Goal: Task Accomplishment & Management: Use online tool/utility

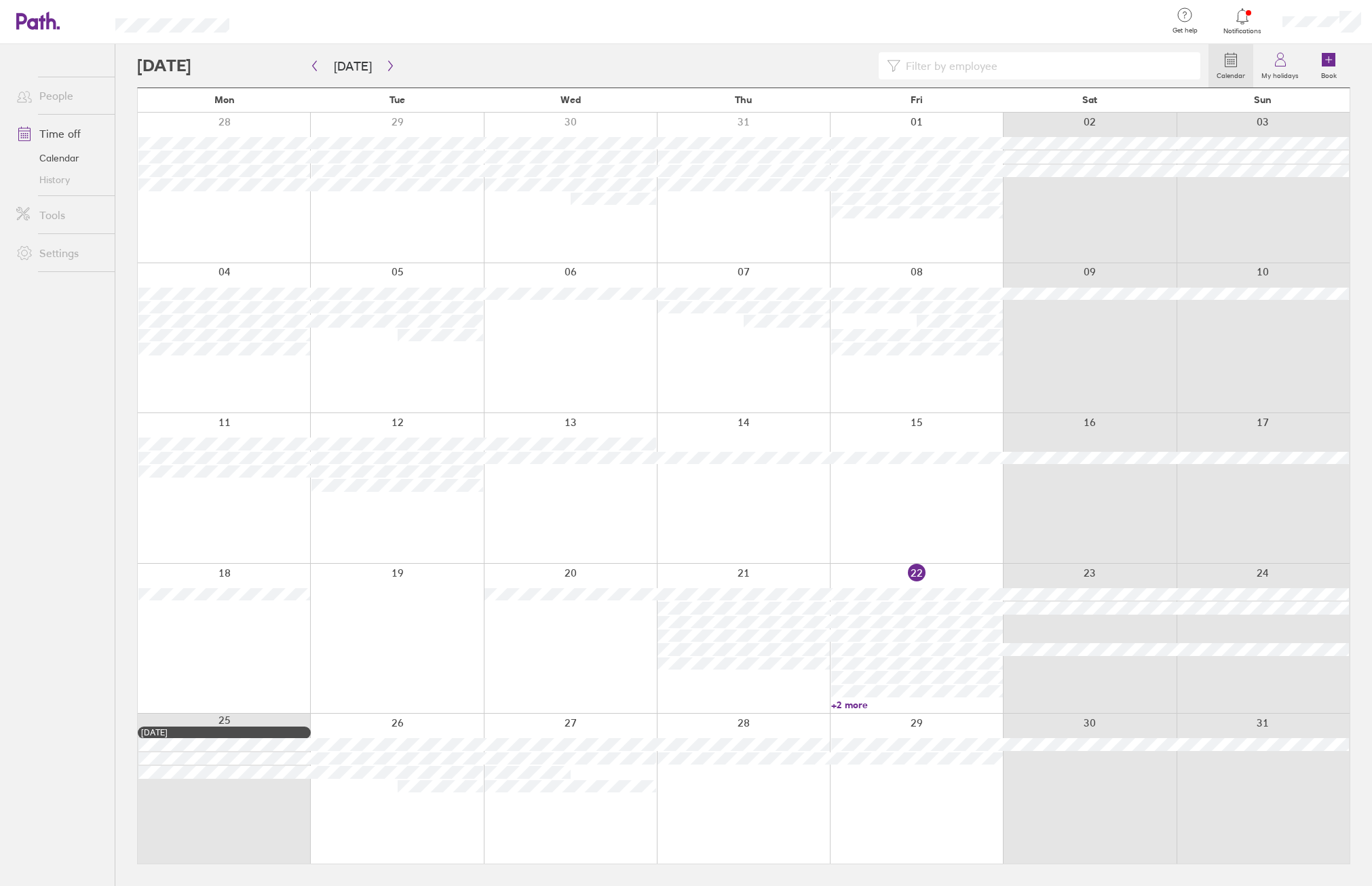
click at [850, 706] on link "+2 more" at bounding box center [917, 704] width 172 height 12
click at [483, 678] on div at bounding box center [570, 638] width 173 height 150
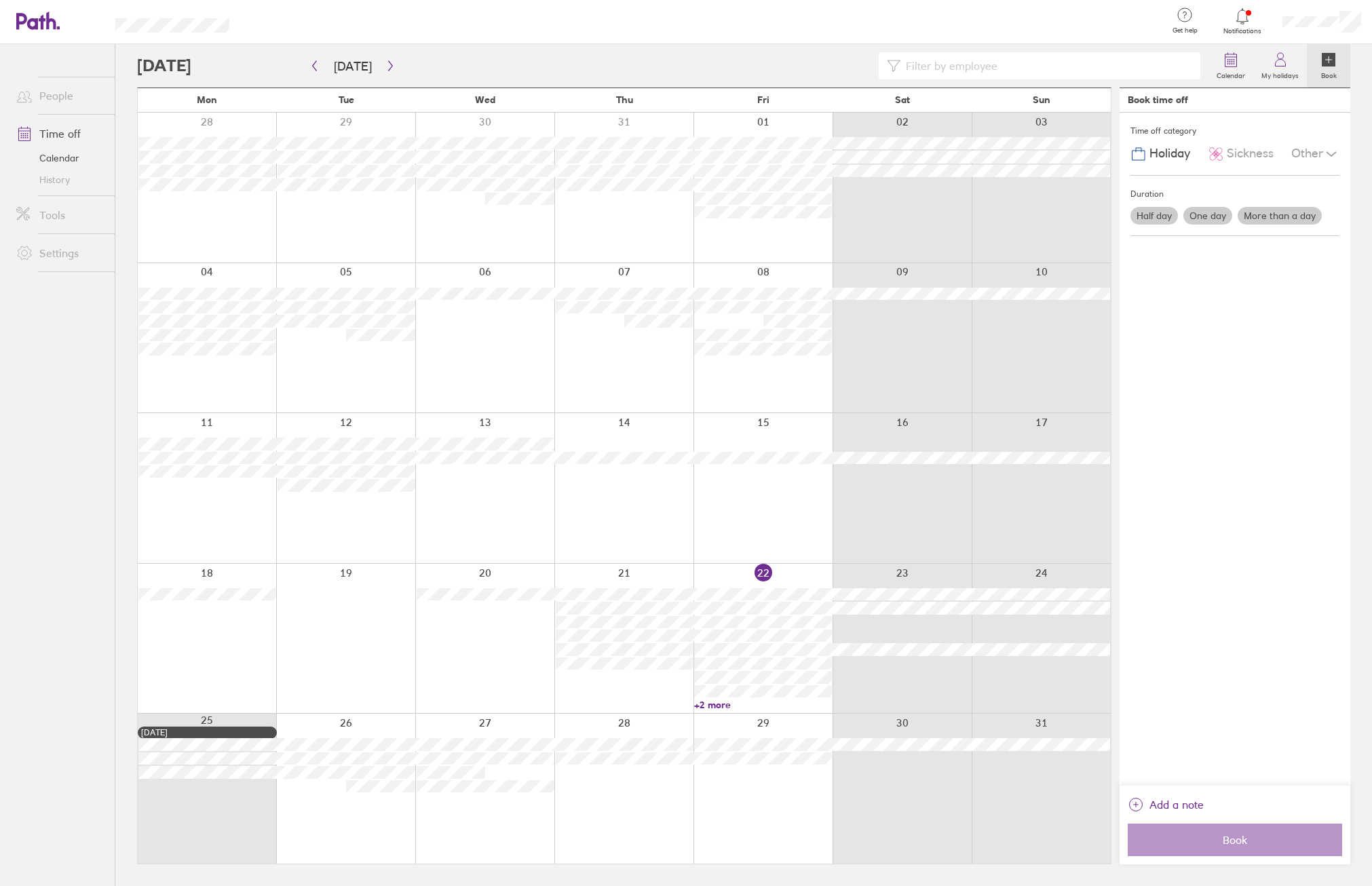
click at [1241, 16] on icon at bounding box center [1242, 16] width 17 height 17
